Goal: Navigation & Orientation: Find specific page/section

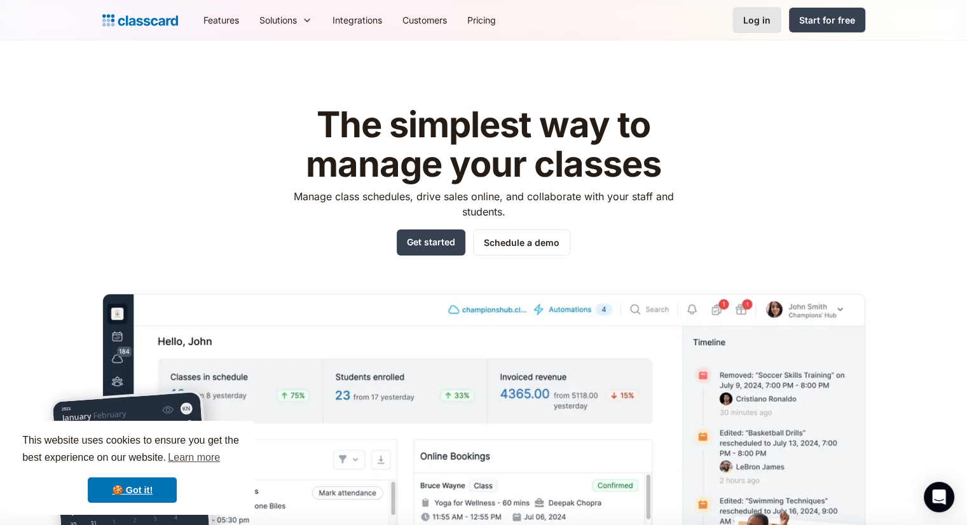
click at [744, 18] on link "Log in" at bounding box center [756, 20] width 49 height 26
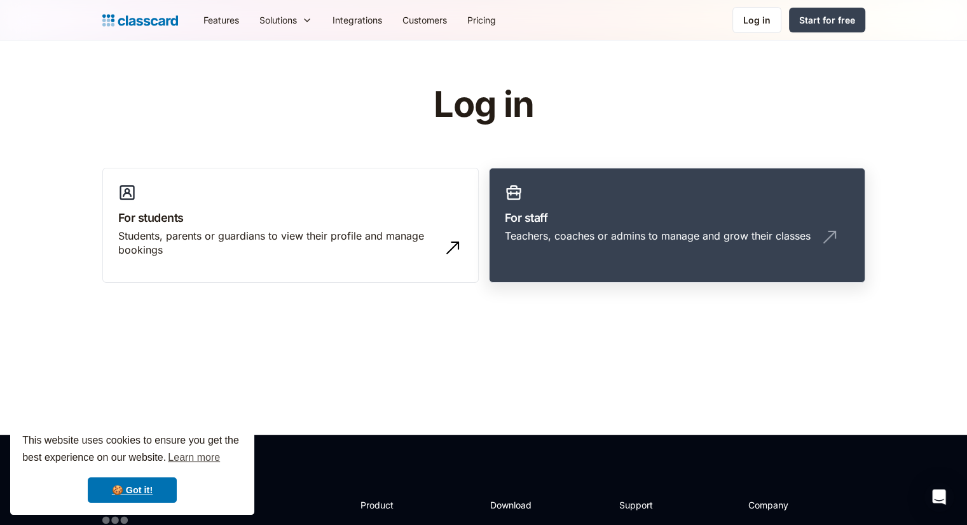
click at [561, 201] on link "For staff Teachers, coaches or admins to manage and grow their classes" at bounding box center [677, 226] width 376 height 116
